Goal: Information Seeking & Learning: Learn about a topic

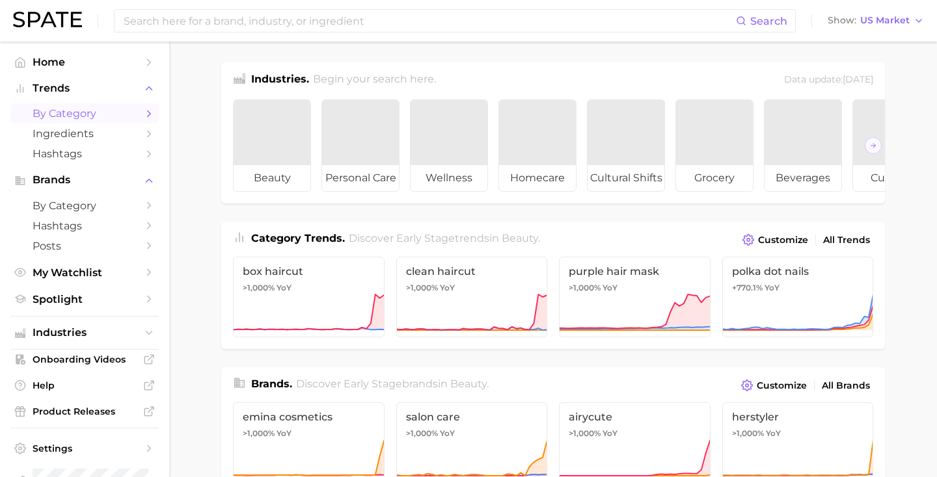
click at [103, 112] on span "by Category" at bounding box center [85, 113] width 104 height 12
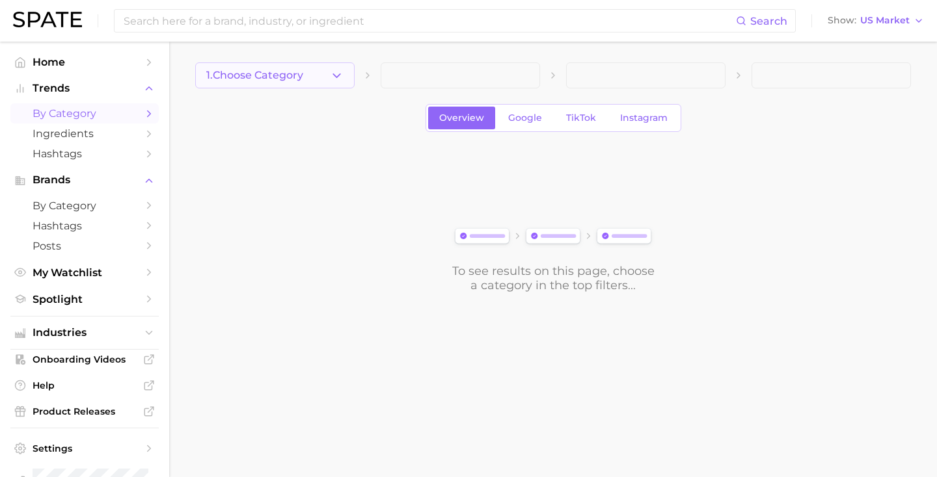
click at [262, 79] on span "1. Choose Category" at bounding box center [254, 76] width 97 height 12
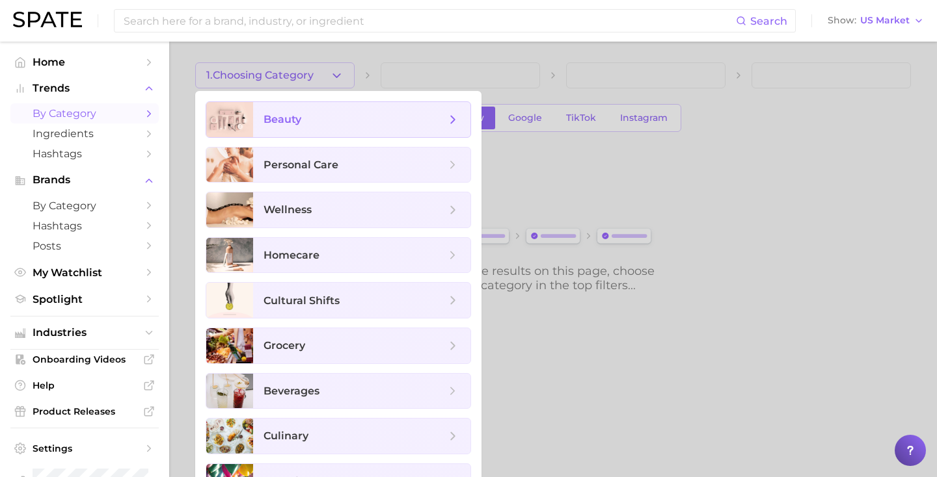
click at [269, 128] on span "beauty" at bounding box center [361, 119] width 217 height 35
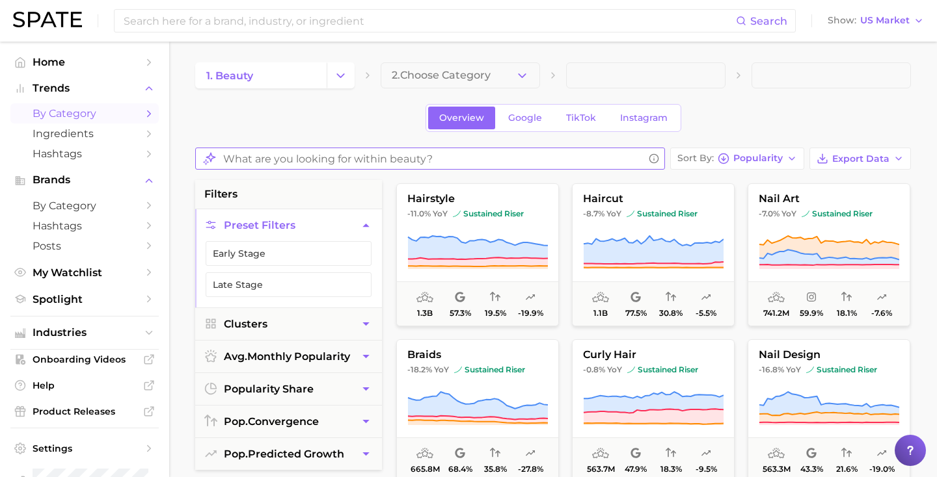
click at [298, 162] on input "What are you looking for within beauty?" at bounding box center [433, 158] width 420 height 25
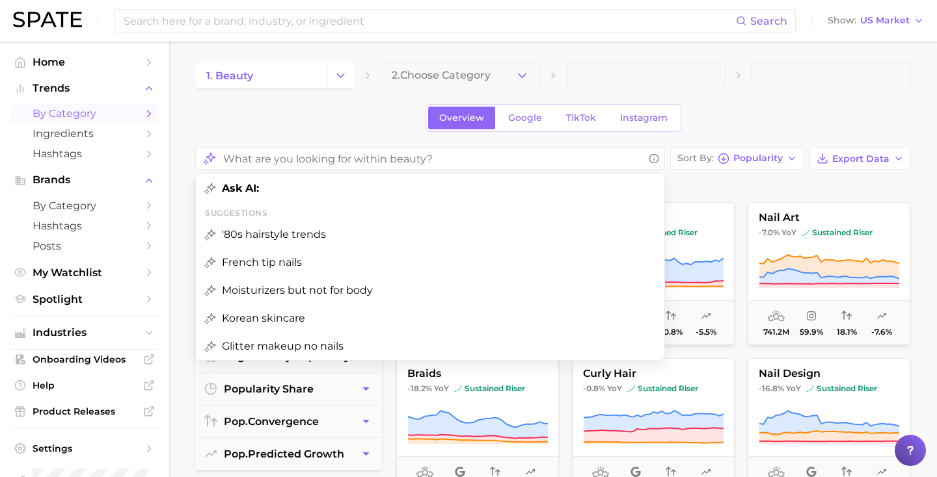
click at [296, 118] on div "Overview Google TikTok Instagram" at bounding box center [552, 118] width 715 height 28
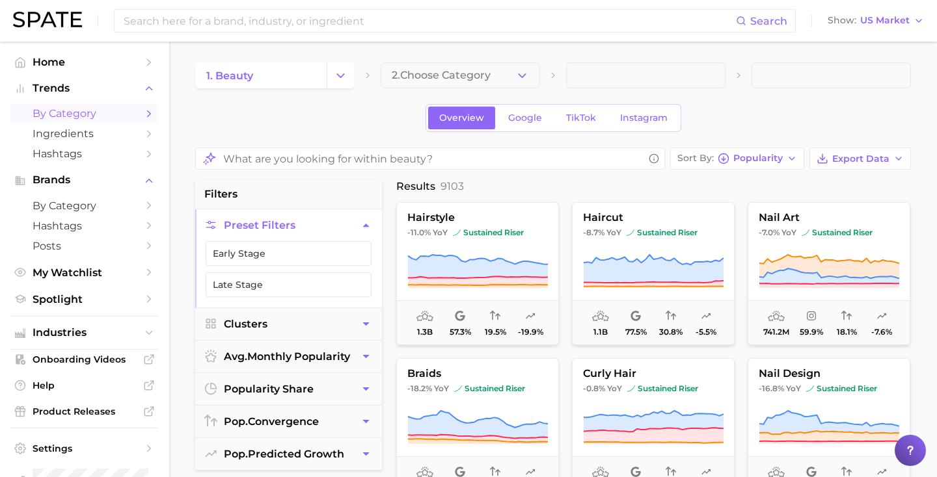
click at [451, 185] on span "9103" at bounding box center [451, 186] width 23 height 12
click at [412, 189] on span "Results" at bounding box center [415, 186] width 39 height 12
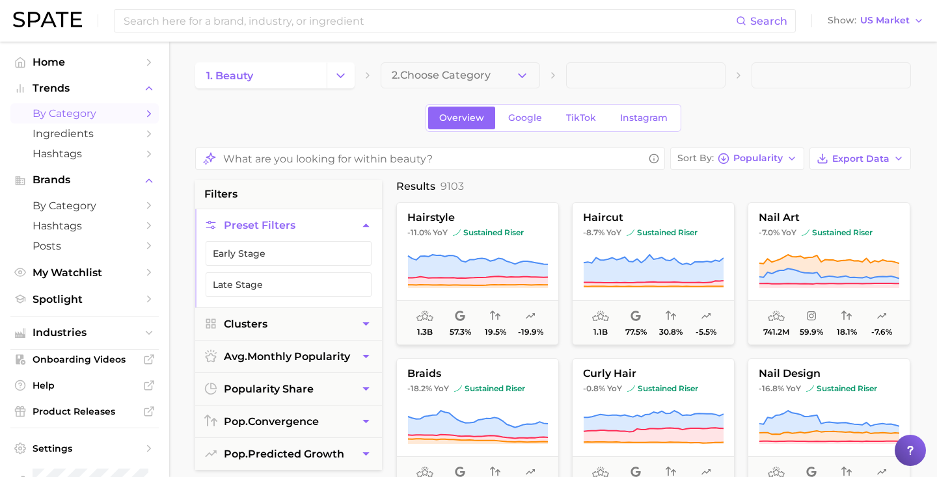
click at [458, 185] on span "9103" at bounding box center [451, 186] width 23 height 12
